Goal: Entertainment & Leisure: Consume media (video, audio)

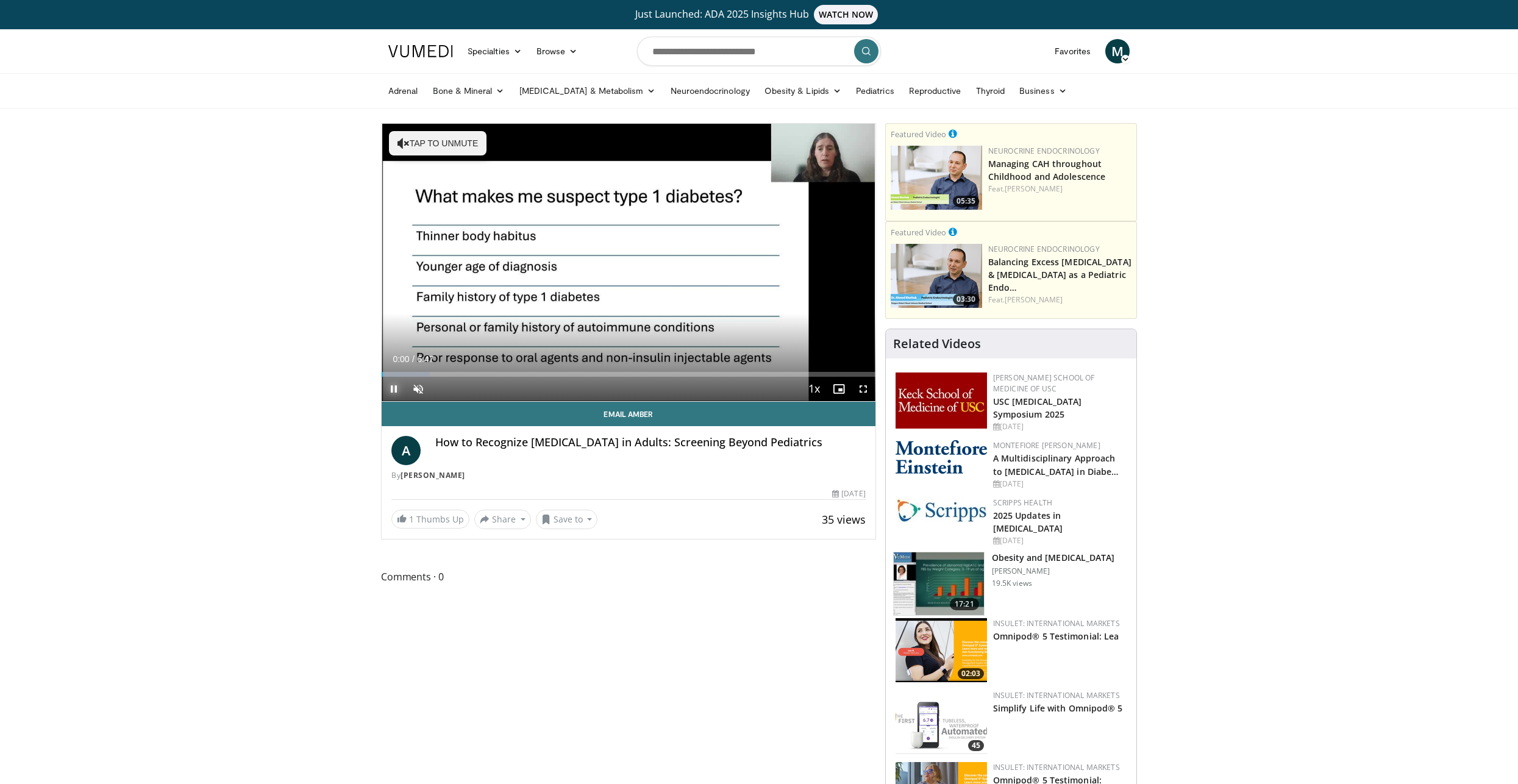
click at [406, 400] on span "Video Player" at bounding box center [394, 389] width 25 height 25
click at [415, 392] on span "Video Player" at bounding box center [418, 389] width 25 height 25
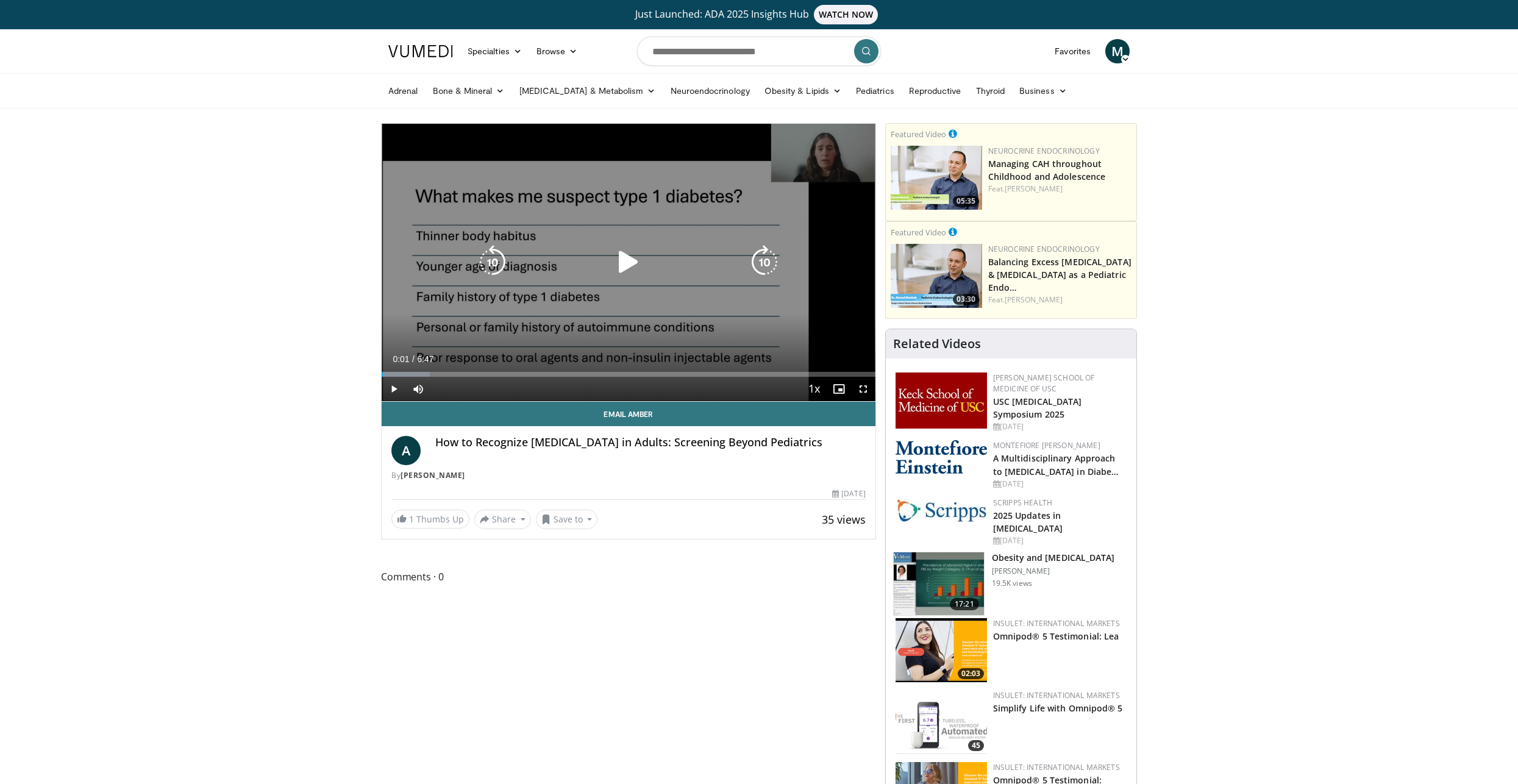
click at [614, 262] on icon "Video Player" at bounding box center [629, 262] width 34 height 34
drag, startPoint x: 866, startPoint y: 390, endPoint x: 903, endPoint y: 453, distance: 73.1
click at [866, 390] on span "Video Player" at bounding box center [863, 389] width 25 height 25
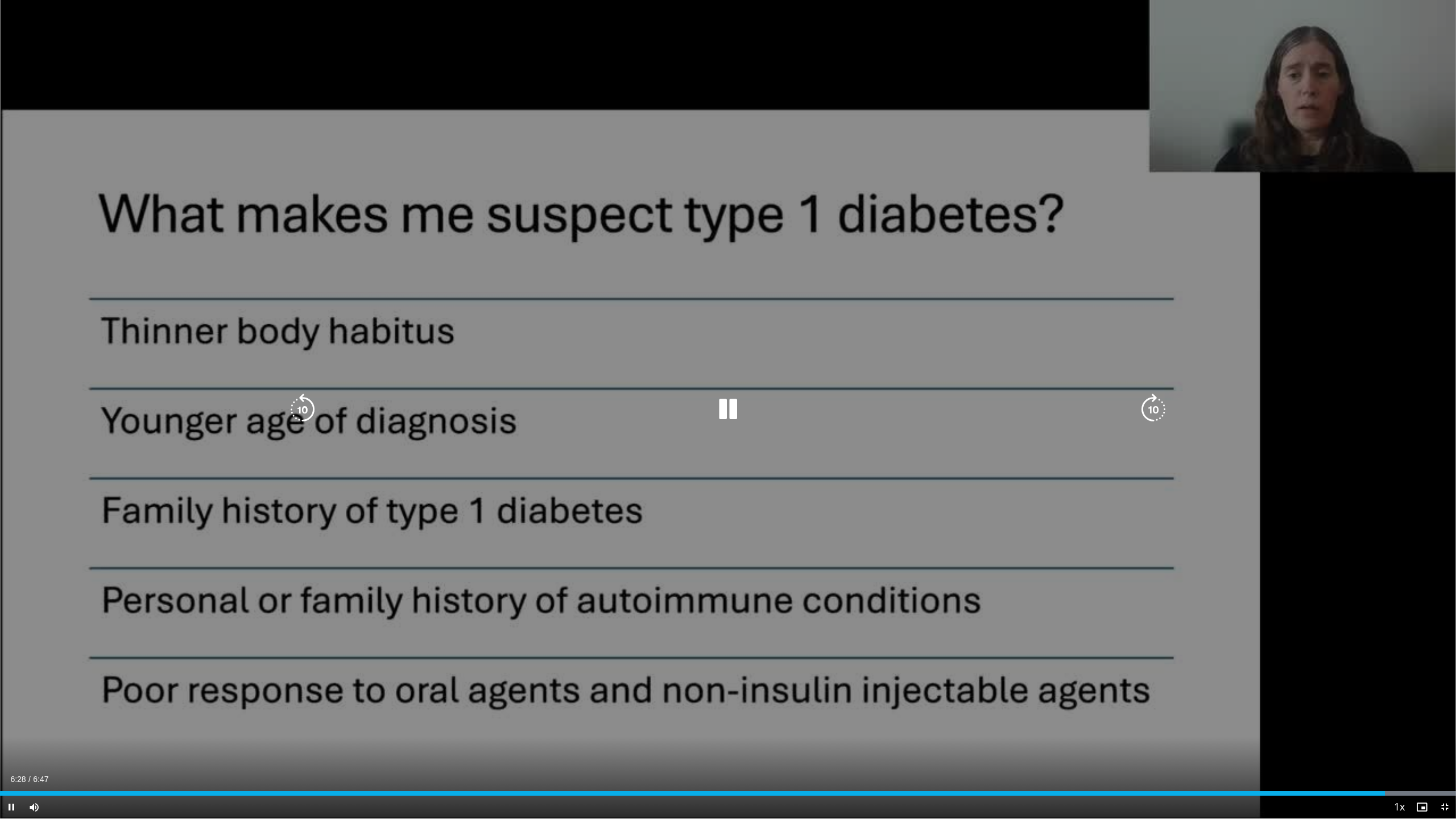
click at [731, 411] on icon "Video Player" at bounding box center [728, 409] width 32 height 32
click at [716, 406] on icon "Video Player" at bounding box center [728, 409] width 32 height 32
click at [1009, 295] on div "10 seconds Tap to unmute" at bounding box center [728, 409] width 1456 height 818
